Goal: Task Accomplishment & Management: Use online tool/utility

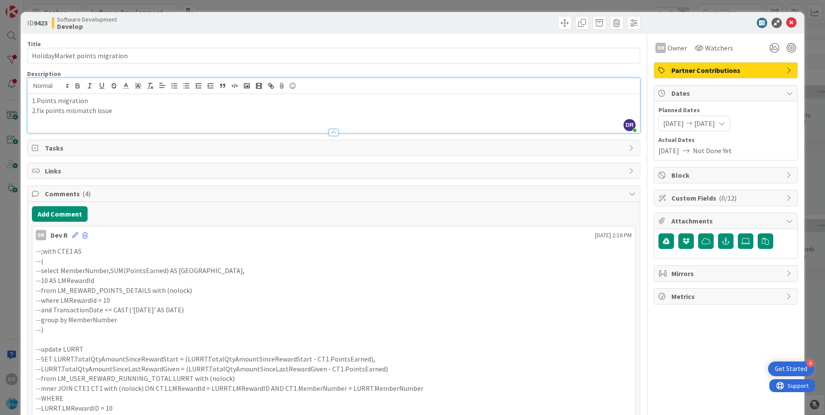
scroll to position [129, 0]
click at [786, 21] on icon at bounding box center [791, 23] width 10 height 10
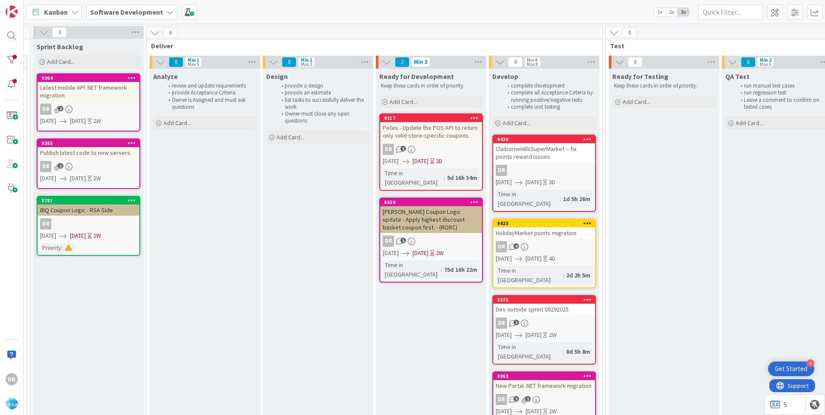
click at [546, 227] on div "HolidayMarket points migration" at bounding box center [544, 232] width 102 height 11
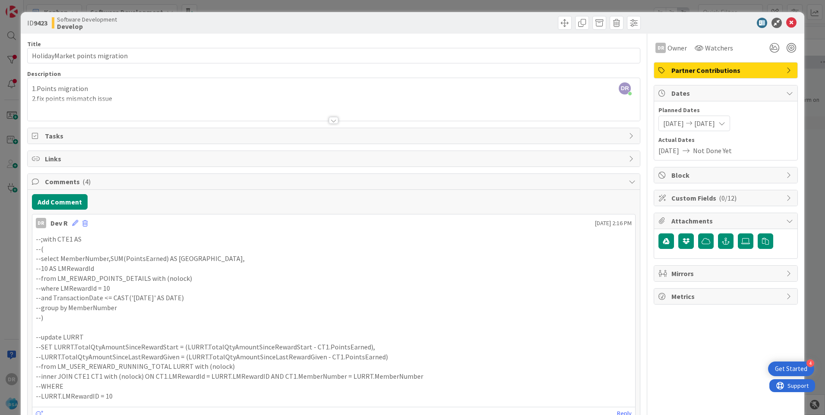
click at [125, 101] on div at bounding box center [334, 110] width 612 height 22
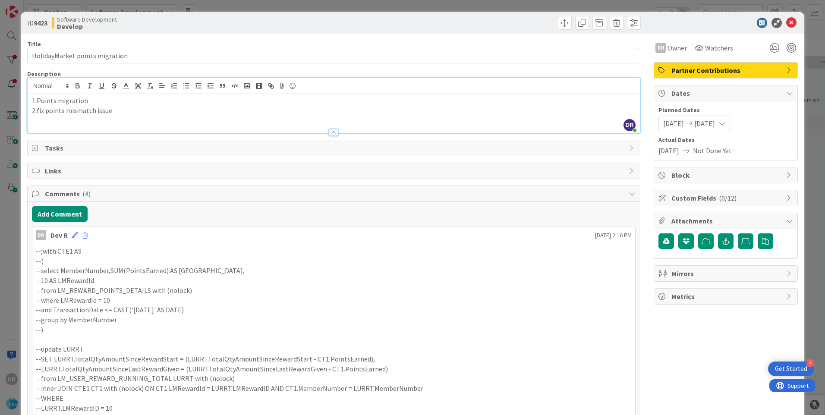
click at [123, 109] on p "2.fix points mismatch issue" at bounding box center [333, 111] width 603 height 10
click at [786, 23] on icon at bounding box center [791, 23] width 10 height 10
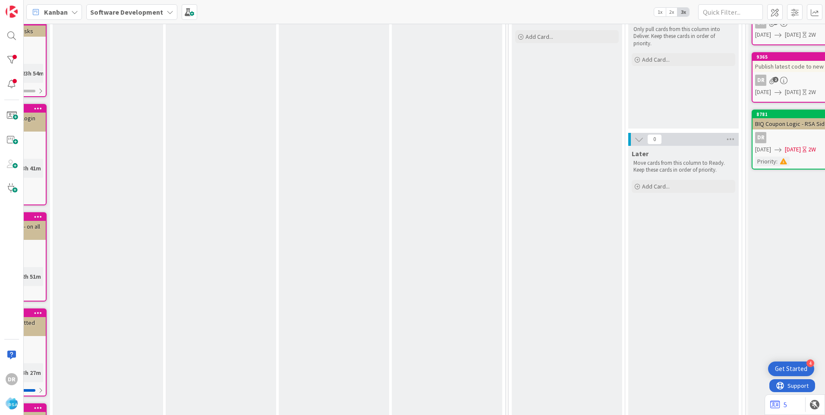
scroll to position [86, 0]
